Goal: Obtain resource: Obtain resource

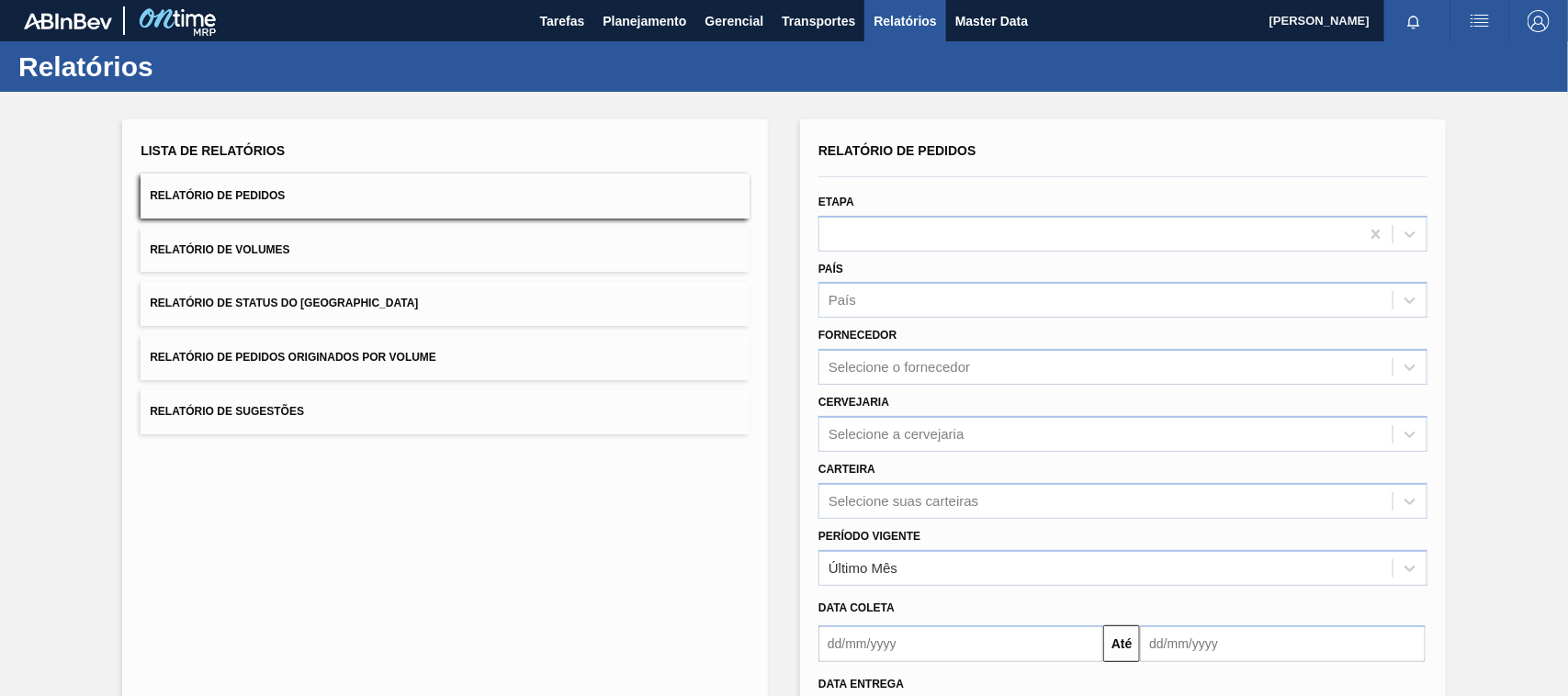
click at [340, 364] on span "Relatório de Pedidos Originados por Volume" at bounding box center [292, 357] width 287 height 13
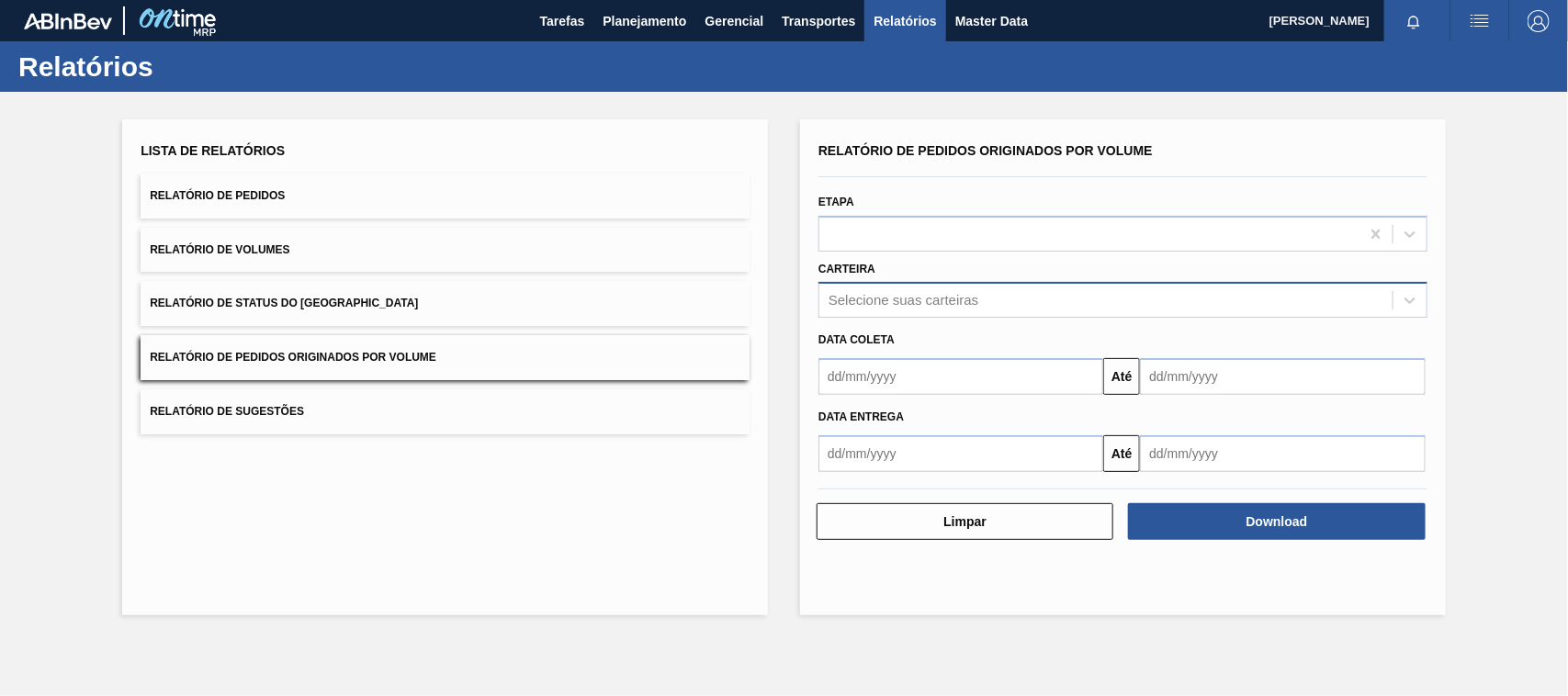
click at [877, 297] on div "Selecione suas carteiras" at bounding box center [902, 301] width 149 height 16
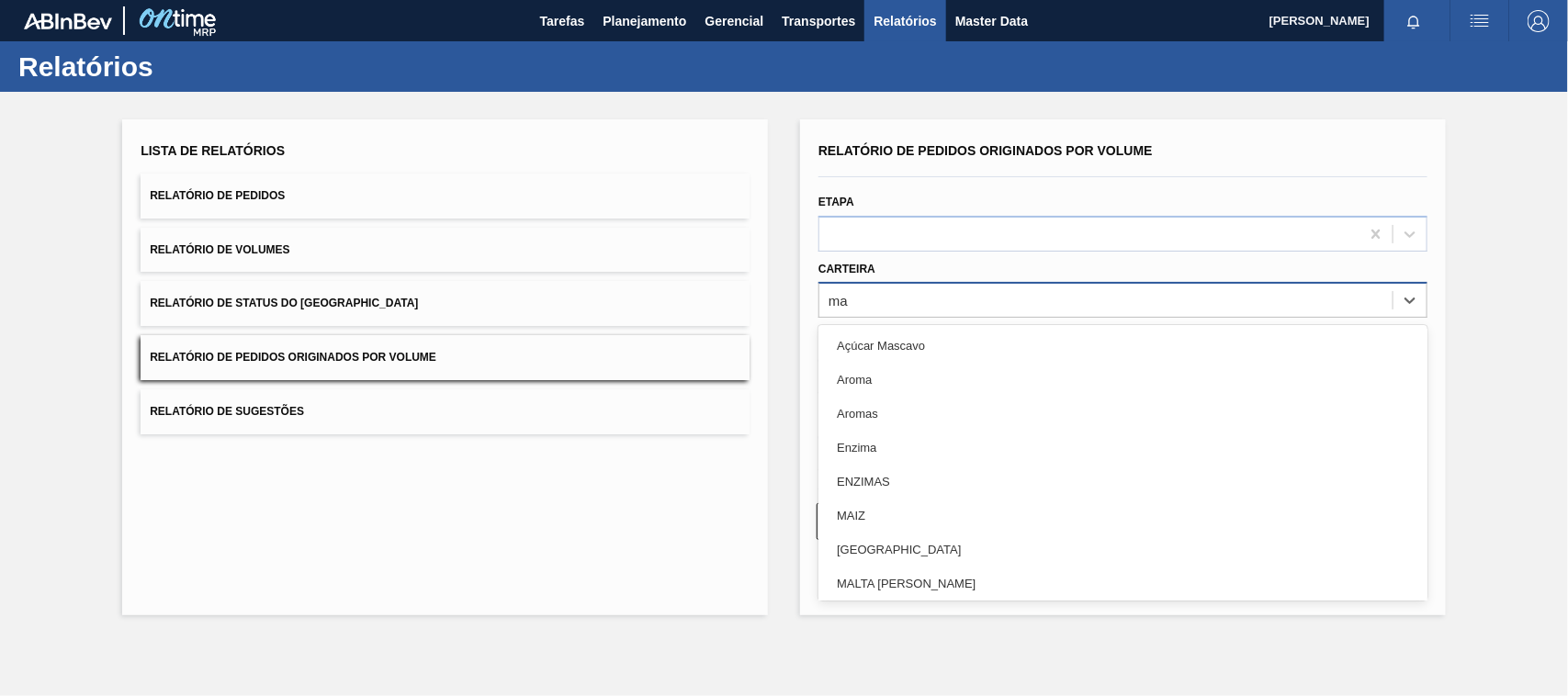
type input "mal"
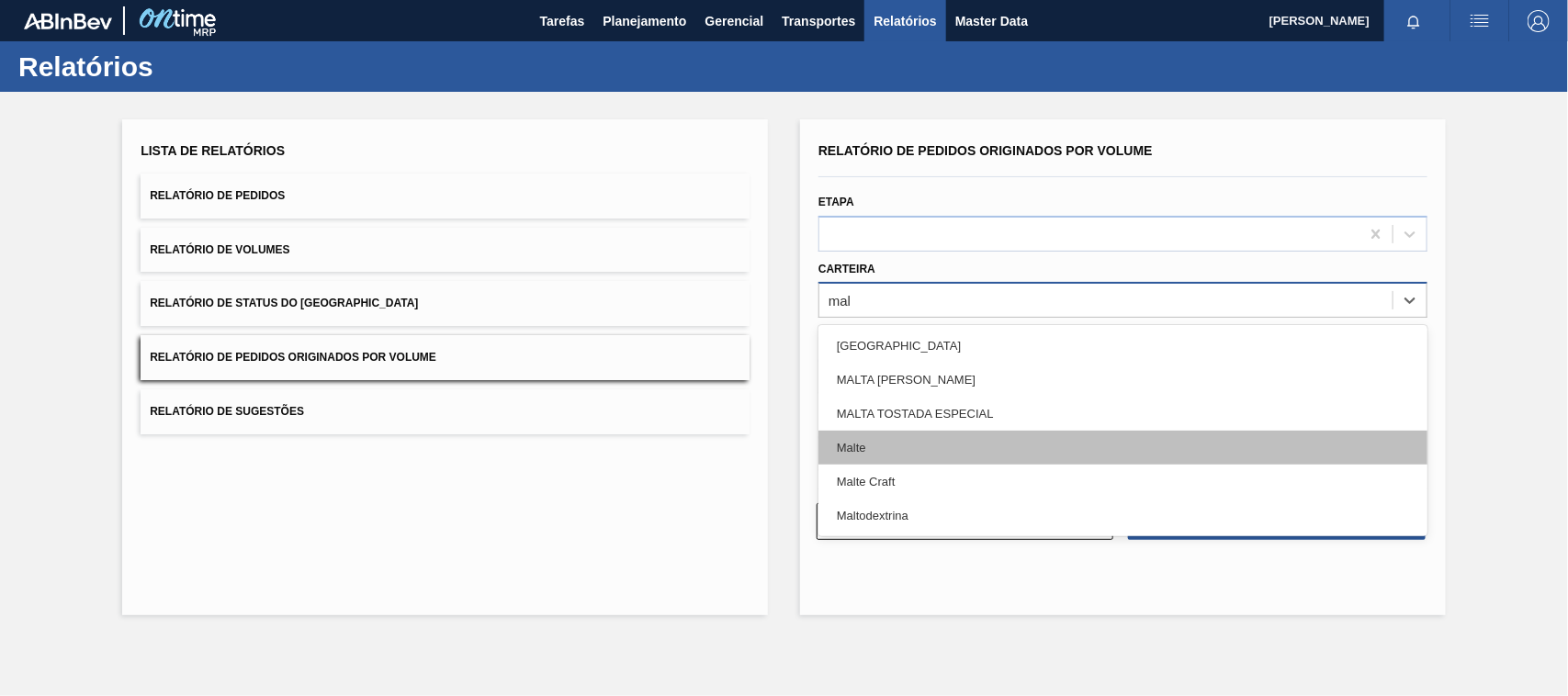
click at [855, 445] on div "Malte" at bounding box center [1123, 447] width 609 height 34
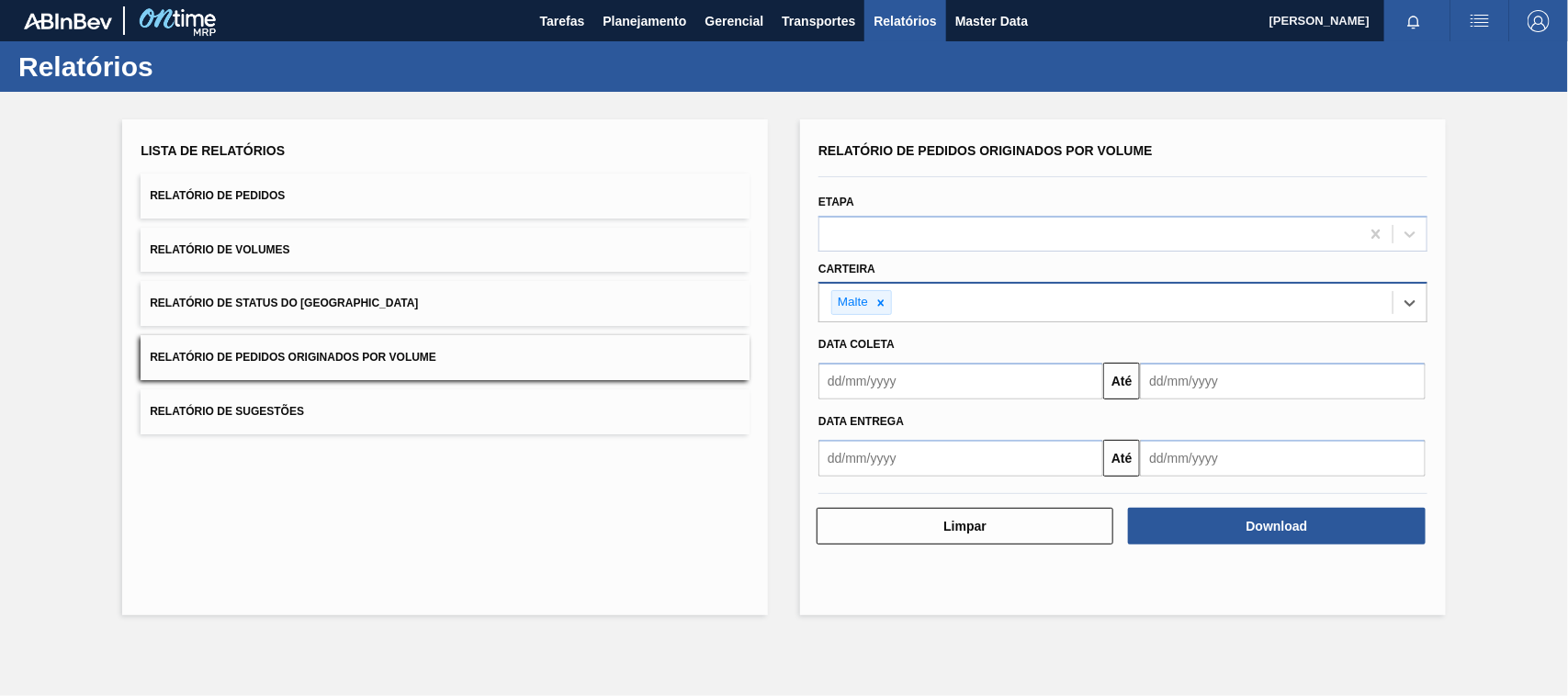
click at [883, 378] on input "text" at bounding box center [961, 381] width 285 height 37
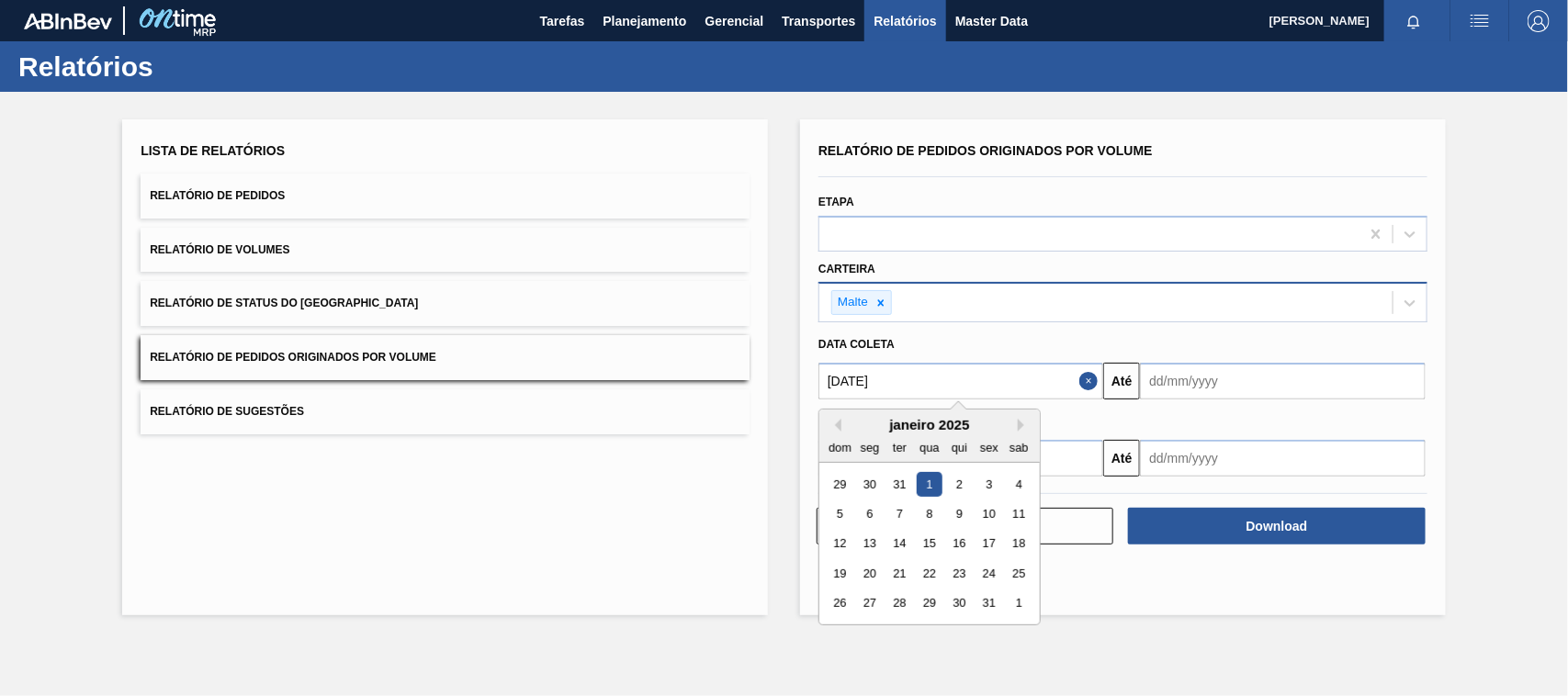
type input "[DATE]"
click at [928, 491] on div "1" at bounding box center [928, 484] width 25 height 25
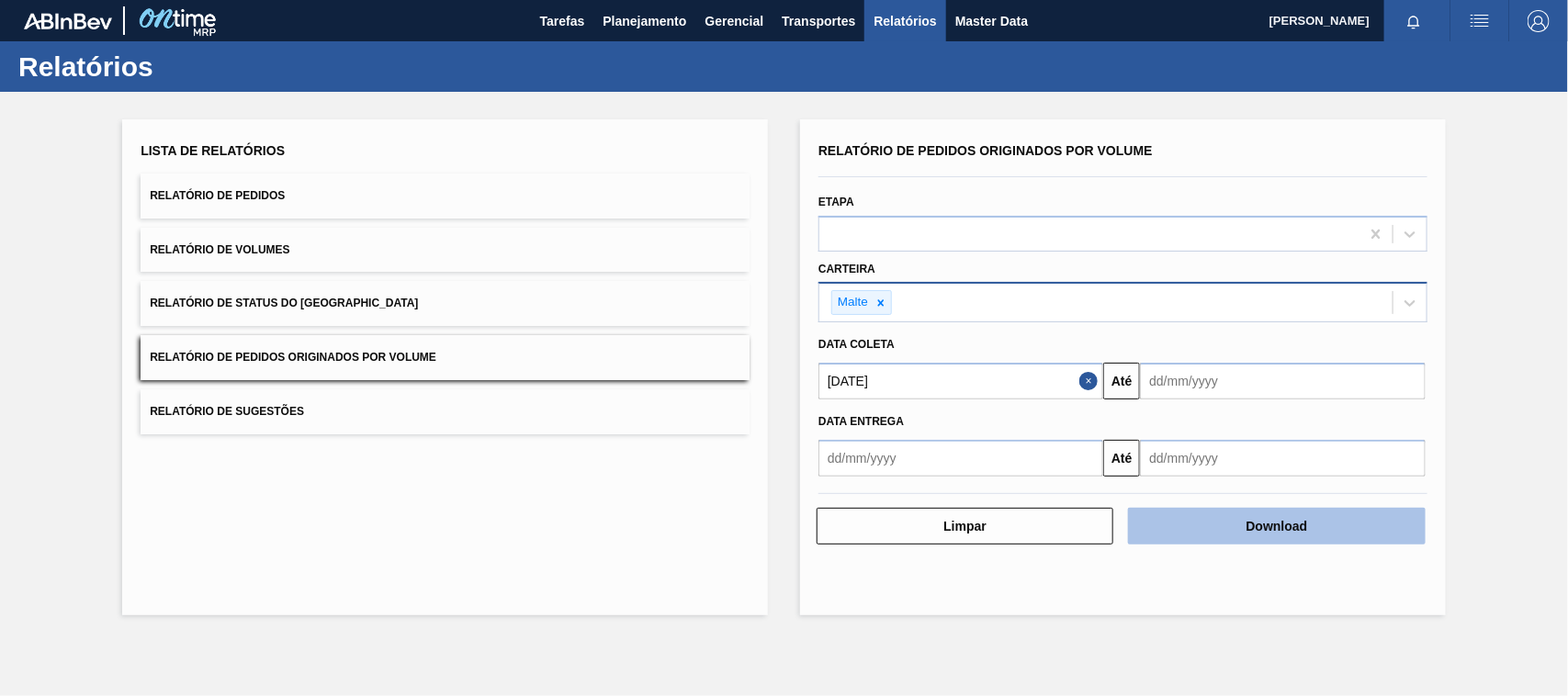
click at [1263, 528] on button "Download" at bounding box center [1276, 526] width 297 height 37
